Goal: Information Seeking & Learning: Learn about a topic

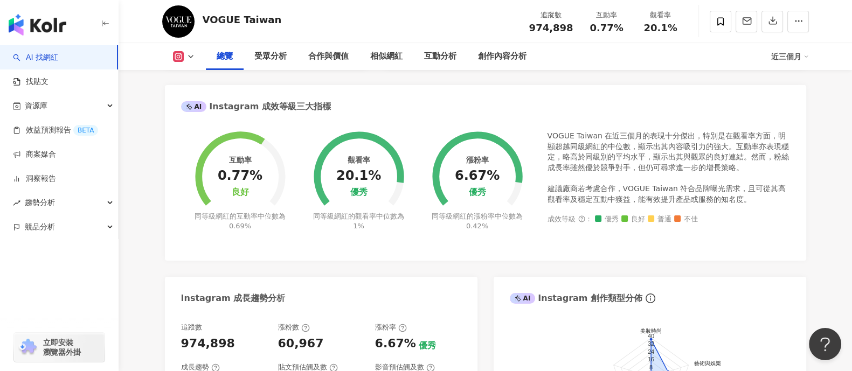
scroll to position [391, 0]
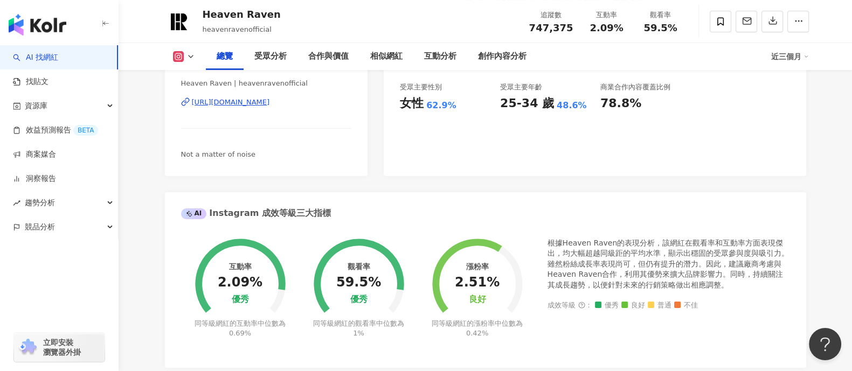
scroll to position [263, 0]
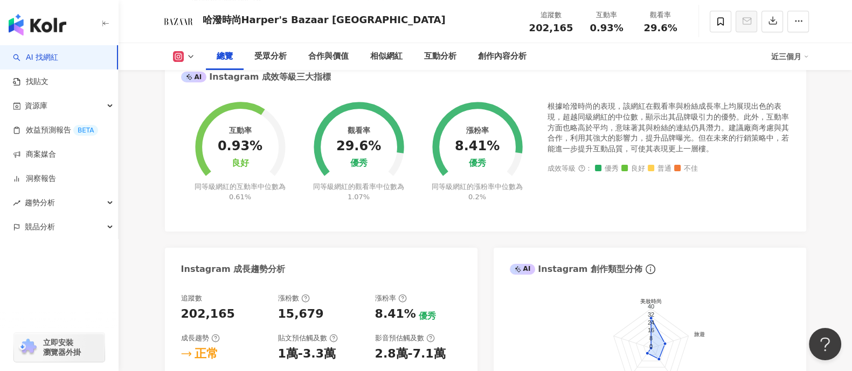
scroll to position [438, 0]
